Goal: Task Accomplishment & Management: Use online tool/utility

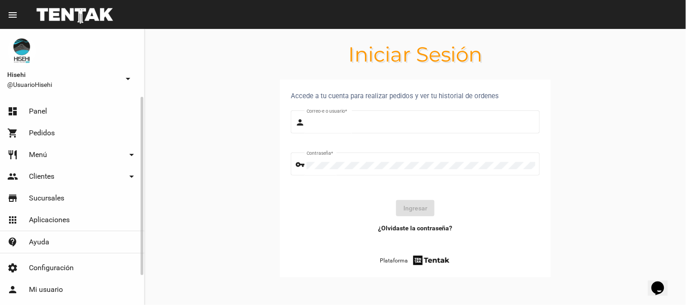
type input "UsuarioHisehi"
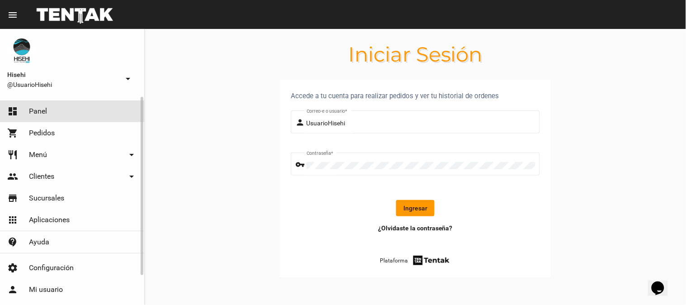
click at [54, 105] on link "dashboard Panel" at bounding box center [72, 111] width 144 height 22
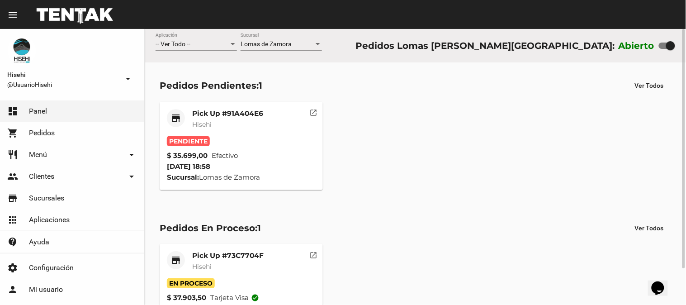
click at [232, 256] on mat-card-title "Pick Up #73C7704F" at bounding box center [227, 255] width 71 height 9
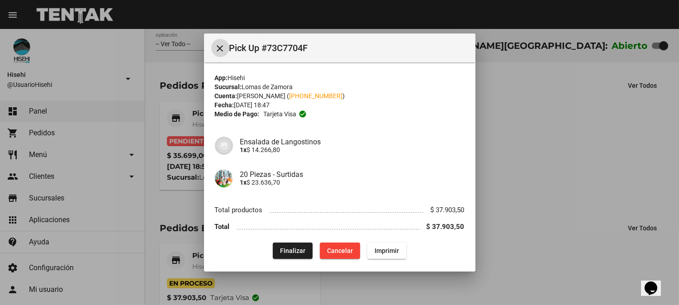
scroll to position [5, 0]
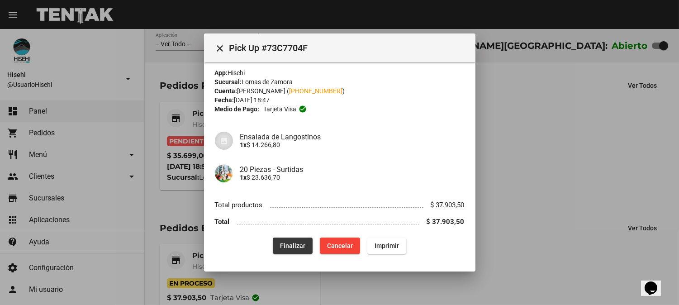
click at [303, 250] on button "Finalizar" at bounding box center [293, 245] width 40 height 16
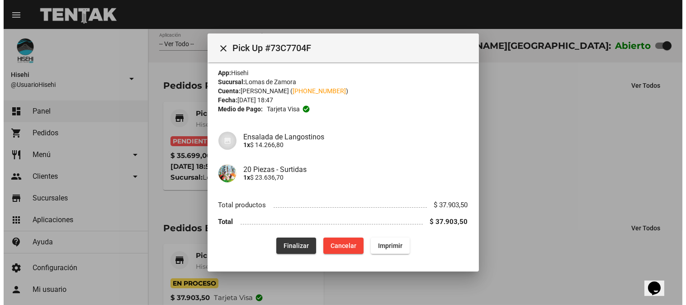
scroll to position [0, 0]
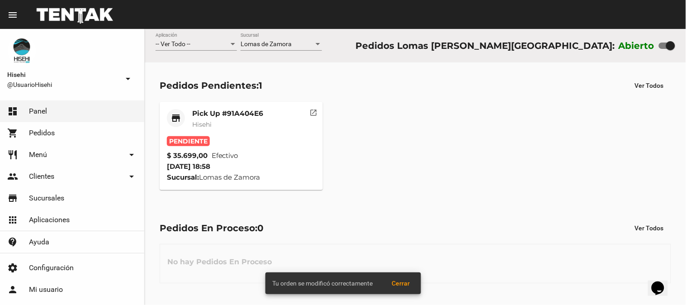
click at [225, 127] on mat-card-subtitle "Hisehi" at bounding box center [227, 124] width 71 height 9
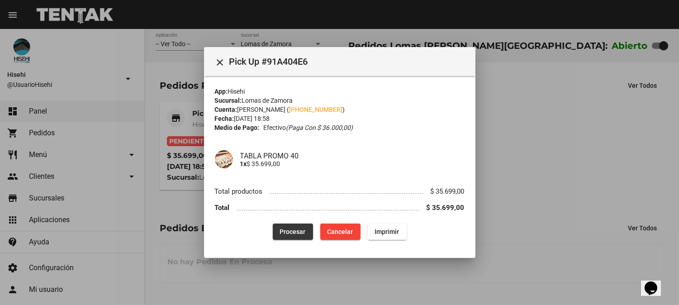
click at [297, 228] on span "Procesar" at bounding box center [293, 231] width 26 height 7
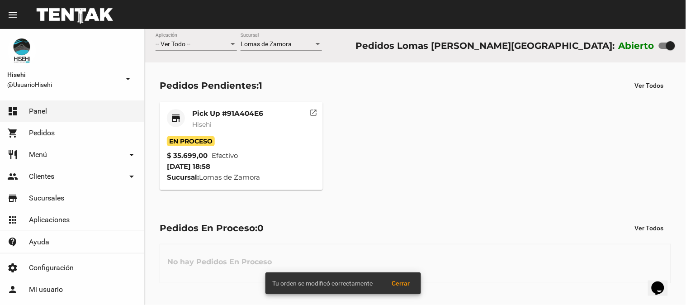
click at [223, 120] on mat-card-subtitle "Hisehi" at bounding box center [227, 124] width 71 height 9
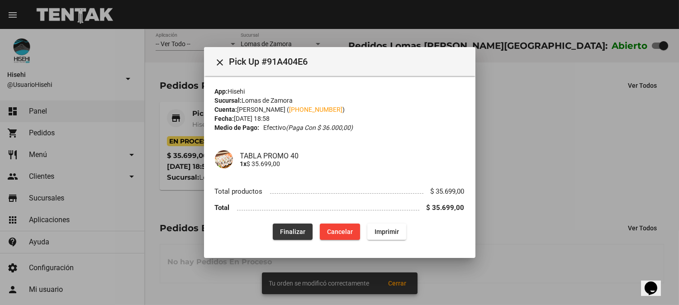
click at [299, 236] on button "Finalizar" at bounding box center [293, 231] width 40 height 16
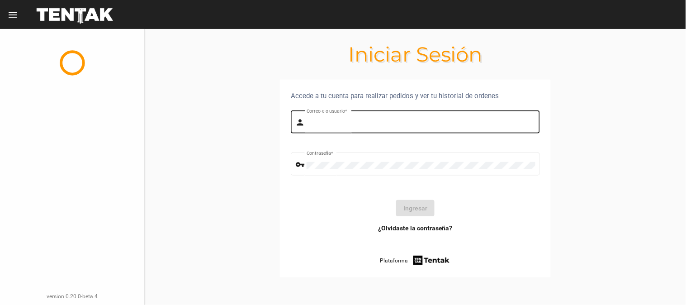
type input "UsuarioHisehi"
click at [370, 124] on input "UsuarioHisehi" at bounding box center [421, 123] width 229 height 7
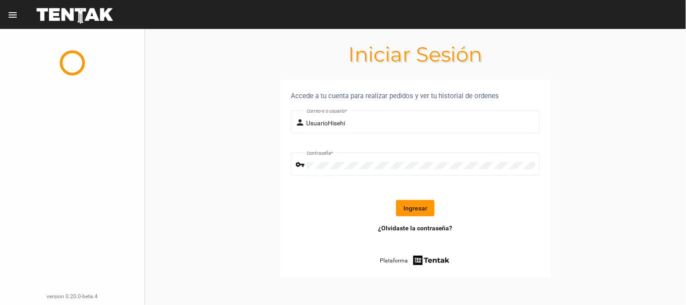
click at [427, 209] on button "Ingresar" at bounding box center [415, 208] width 38 height 16
